Goal: Answer question/provide support

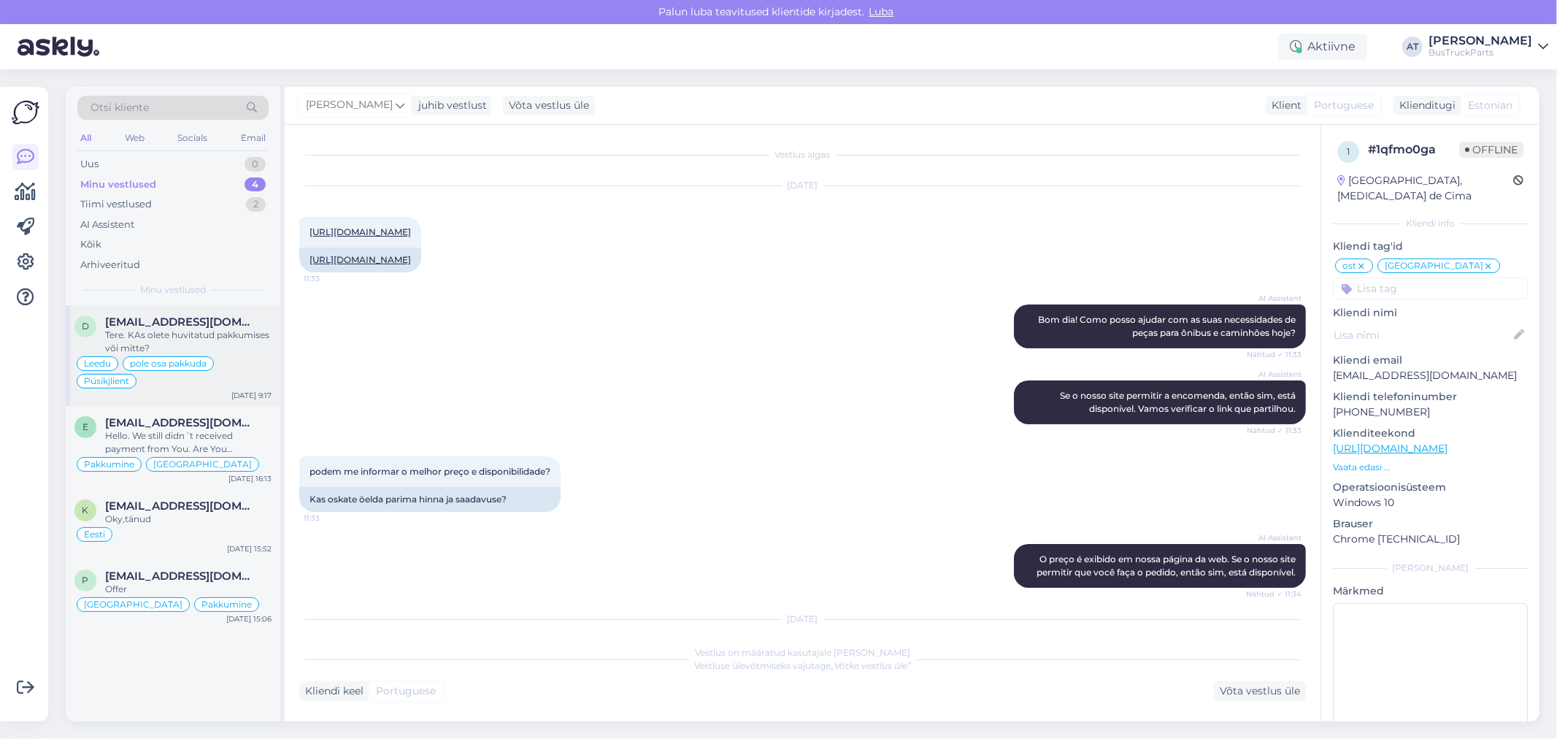
scroll to position [9969, 0]
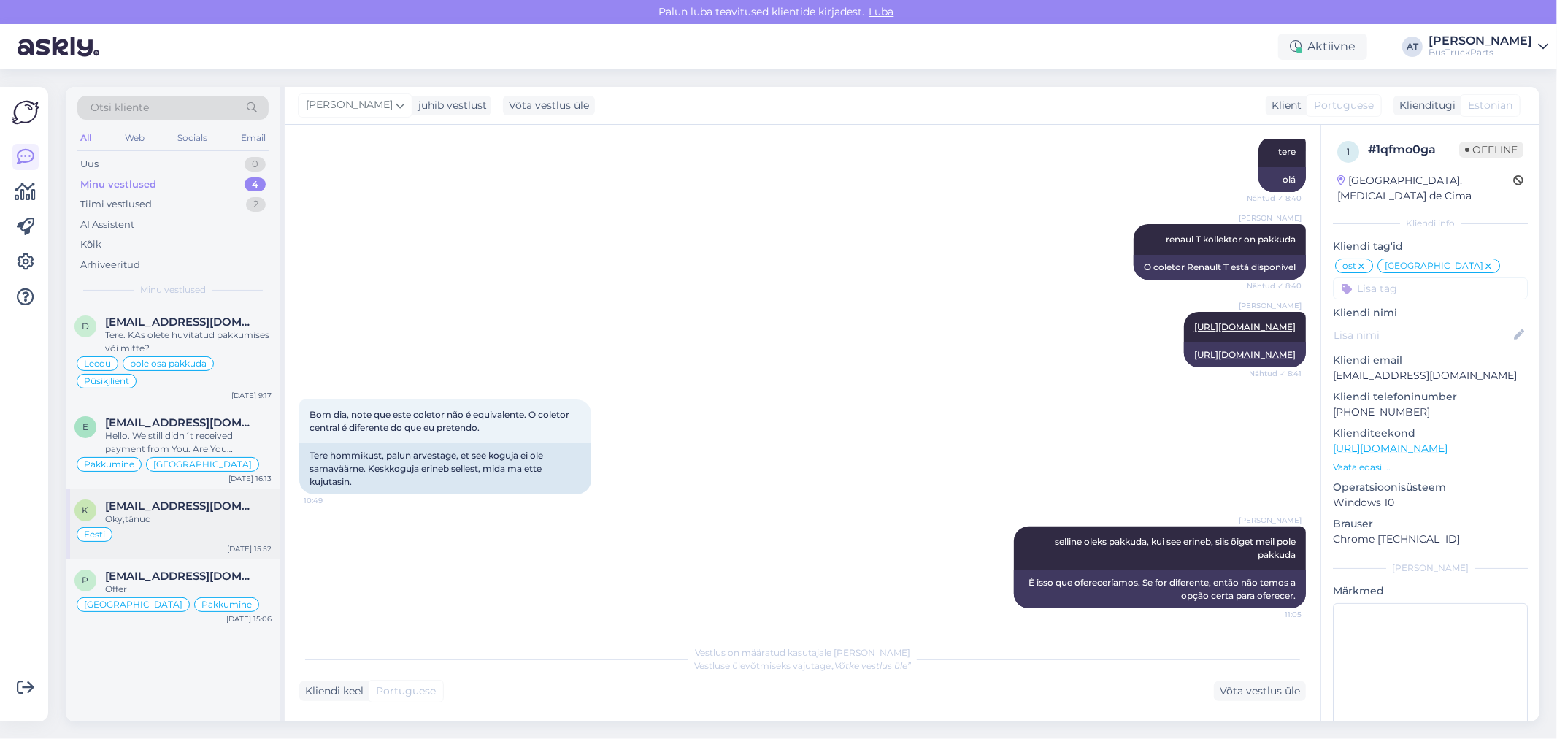
click at [180, 506] on span "[EMAIL_ADDRESS][DOMAIN_NAME]" at bounding box center [181, 505] width 152 height 13
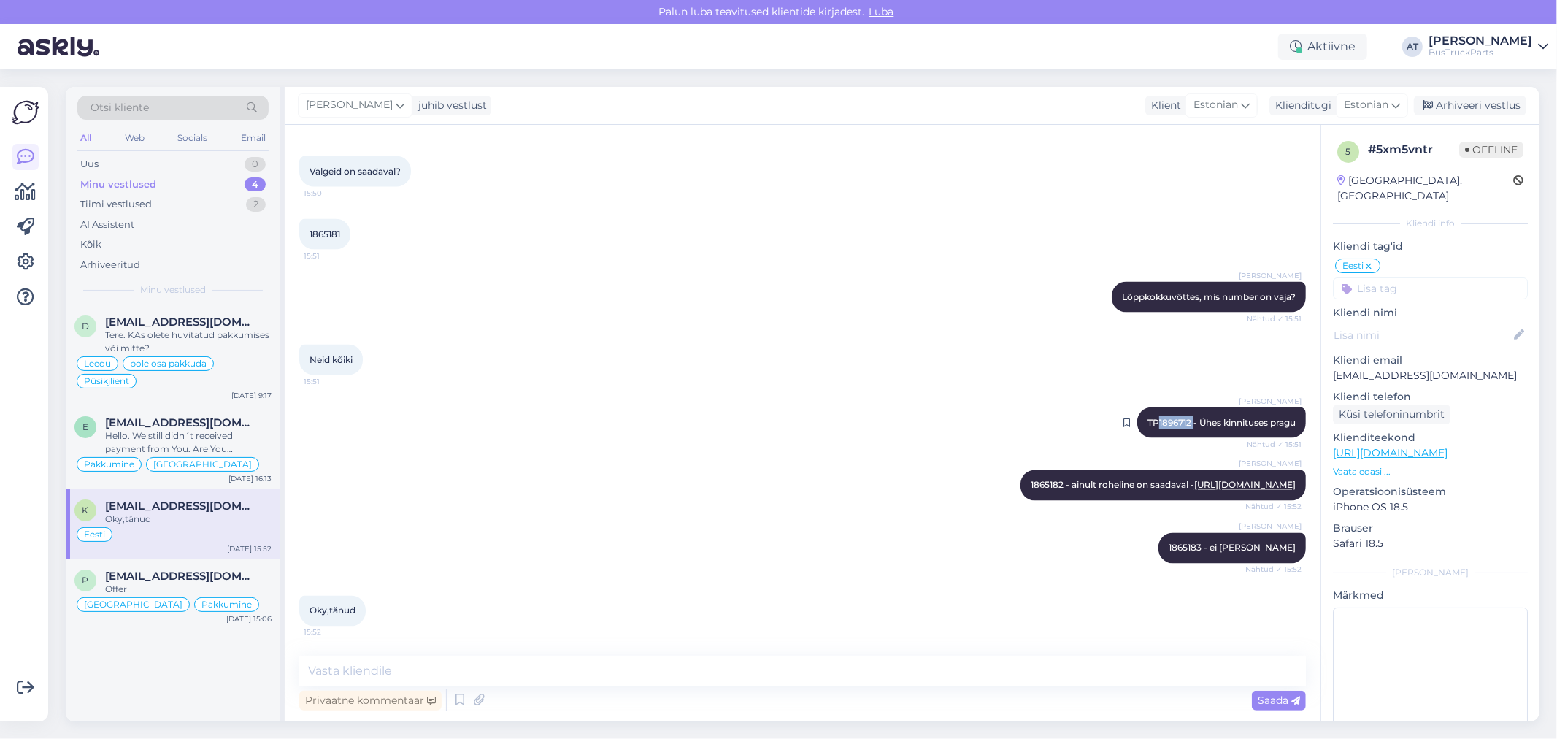
drag, startPoint x: 1175, startPoint y: 382, endPoint x: 1137, endPoint y: 378, distance: 38.2
click at [1147, 417] on span "TP1896712 - Ühes kinnituses pragu" at bounding box center [1221, 422] width 148 height 11
copy span "1896712"
click at [1010, 628] on div "Oky,tänud 15:52" at bounding box center [802, 611] width 1007 height 63
click at [1140, 480] on span "1865182 - ainult roheline on saadaval - [URL][DOMAIN_NAME]" at bounding box center [1163, 485] width 265 height 11
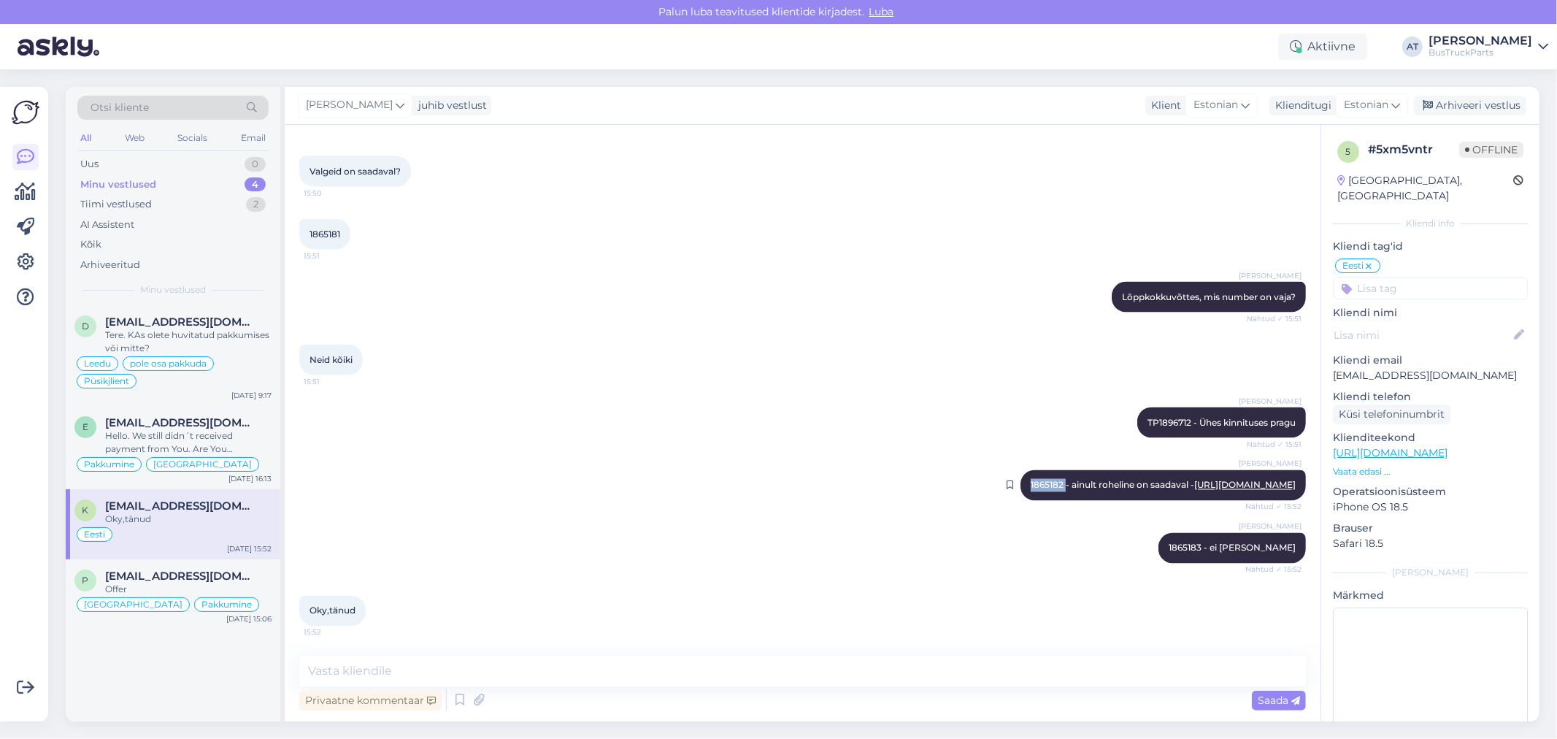
click at [1140, 480] on span "1865182 - ainult roheline on saadaval - [URL][DOMAIN_NAME]" at bounding box center [1163, 485] width 265 height 11
copy span "1865182"
drag, startPoint x: 1434, startPoint y: 358, endPoint x: 1332, endPoint y: 366, distance: 101.7
click at [1333, 368] on p "[EMAIL_ADDRESS][DOMAIN_NAME]" at bounding box center [1430, 375] width 195 height 15
copy p "[EMAIL_ADDRESS][DOMAIN_NAME]"
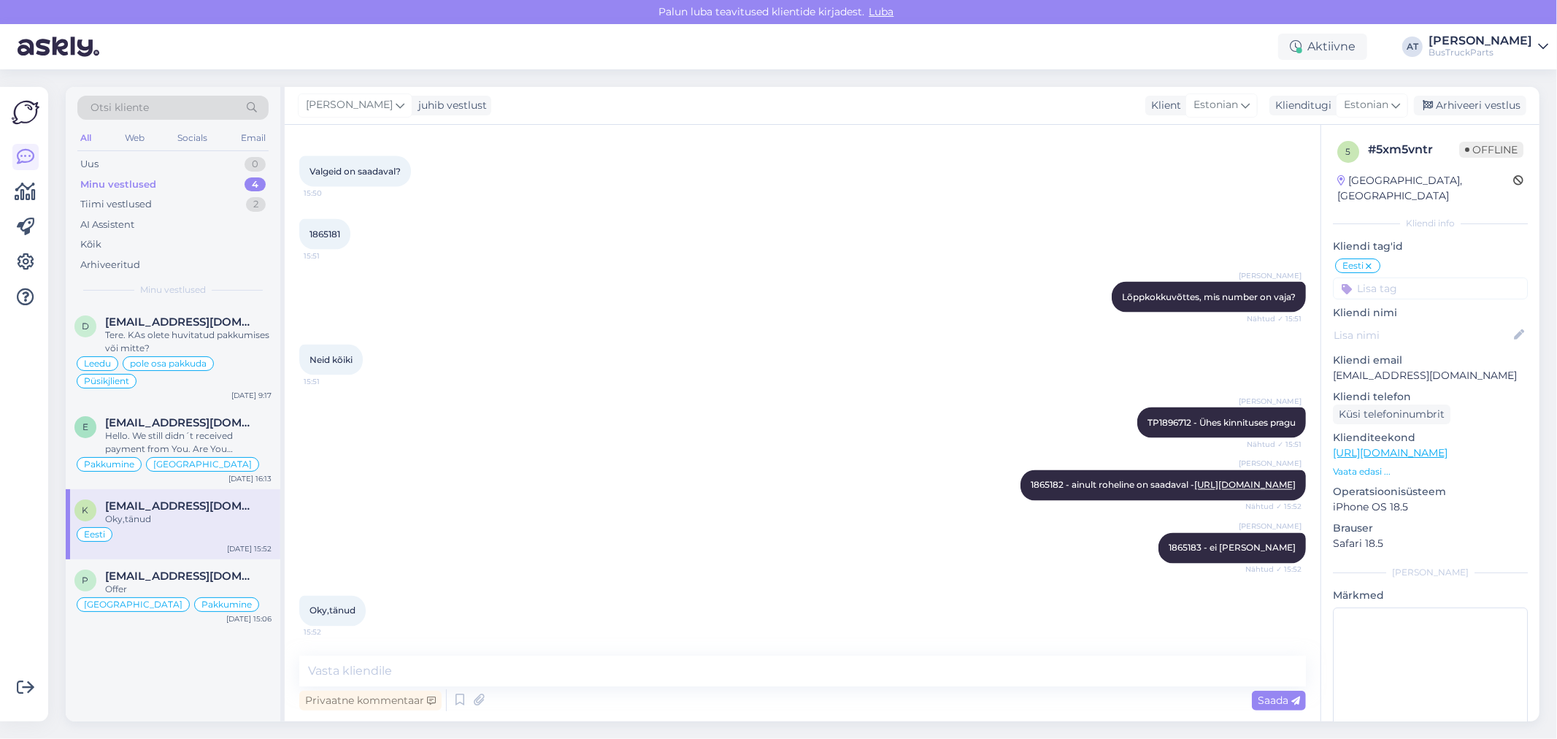
click at [1410, 277] on input at bounding box center [1430, 288] width 195 height 22
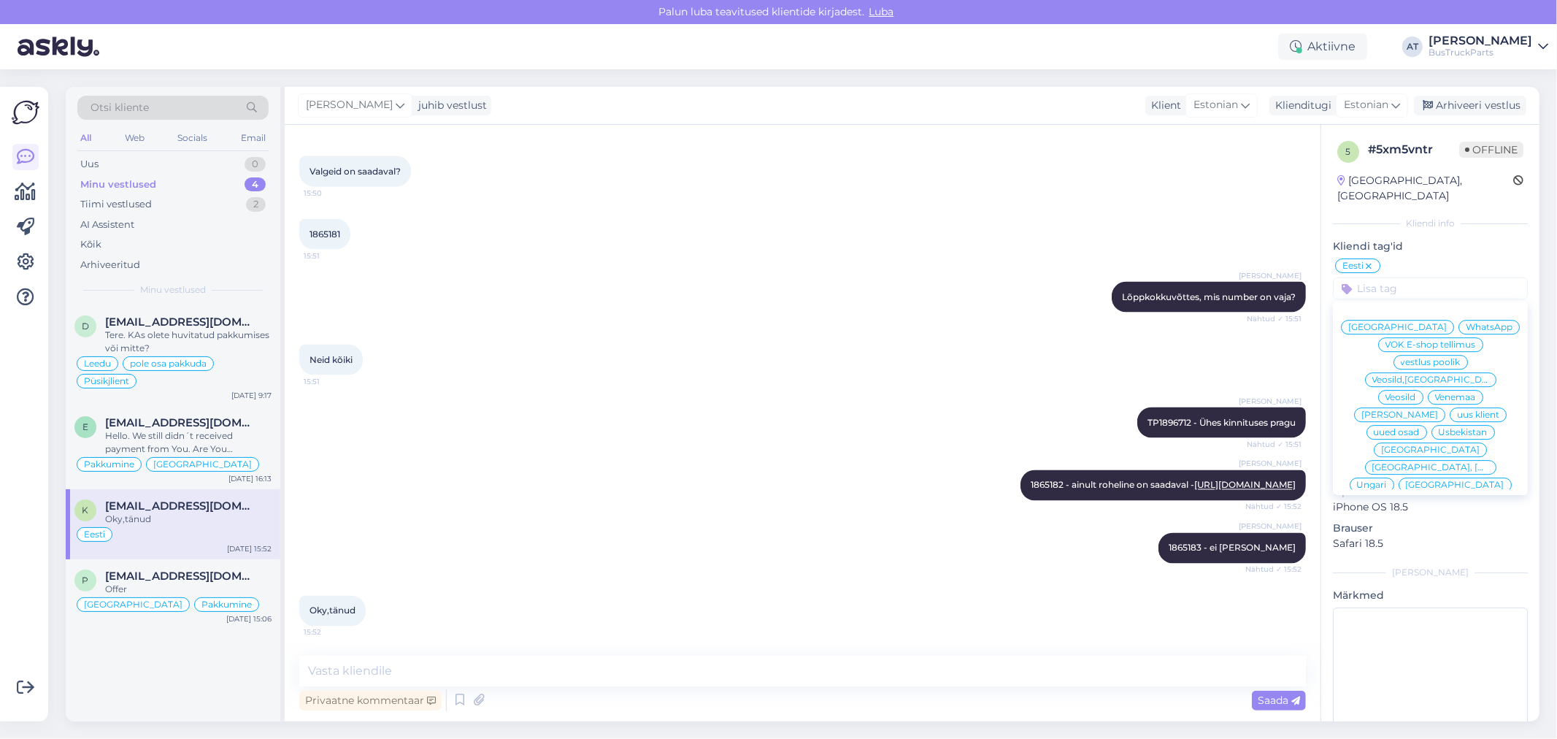
click at [1471, 93] on div "[PERSON_NAME] juhib vestlust Klient Estonian Klienditugi Estonian Arhiveeri ves…" at bounding box center [912, 106] width 1255 height 38
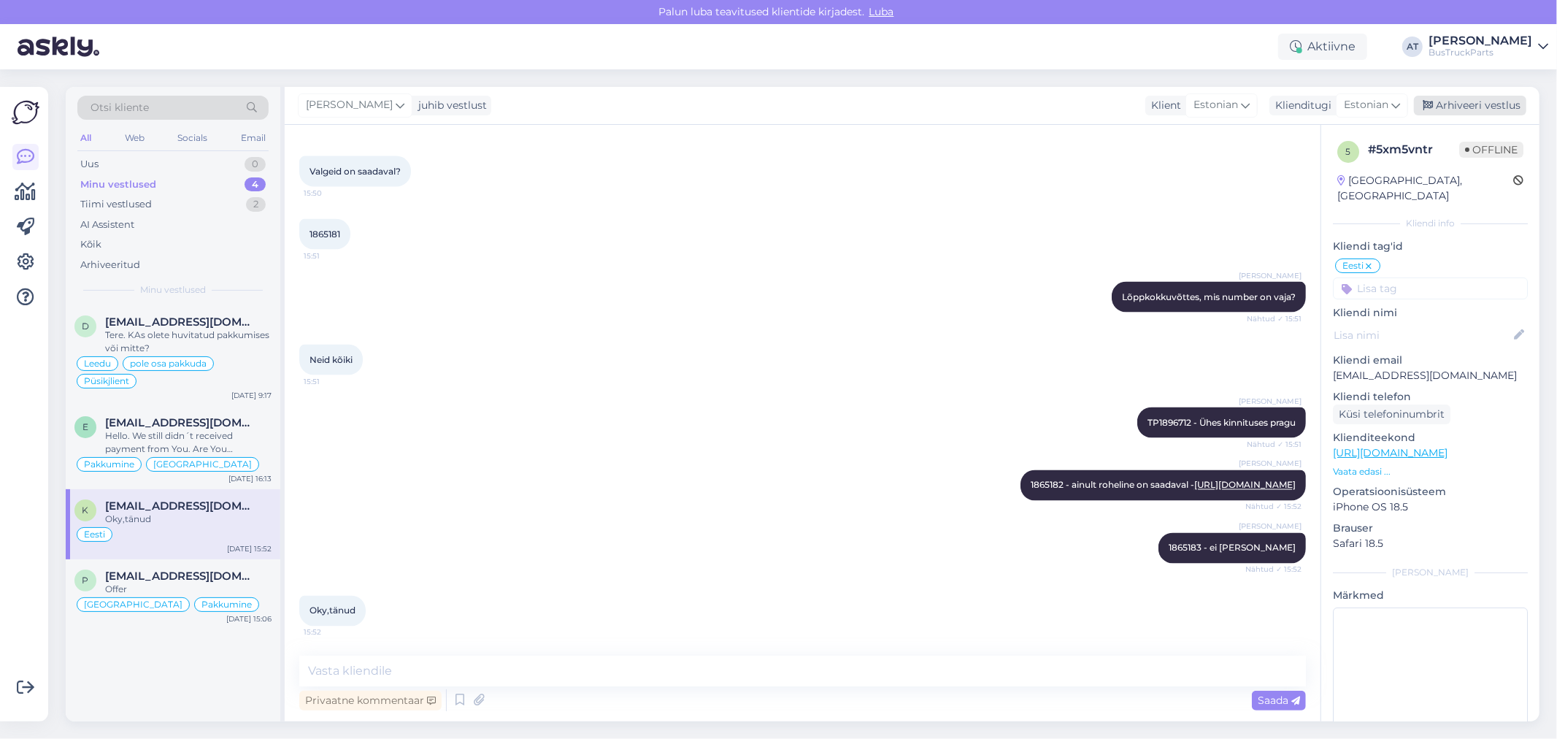
click at [1472, 101] on div "Arhiveeri vestlus" at bounding box center [1470, 106] width 112 height 20
